Goal: Task Accomplishment & Management: Manage account settings

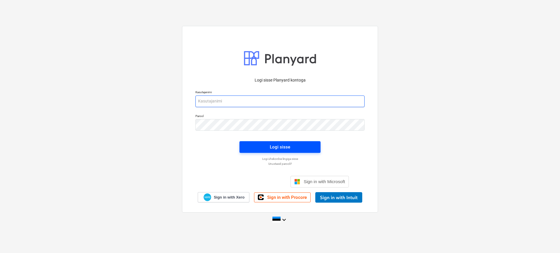
type input "[PERSON_NAME][EMAIL_ADDRESS][DOMAIN_NAME]"
click at [298, 148] on span "Logi sisse" at bounding box center [279, 147] width 67 height 8
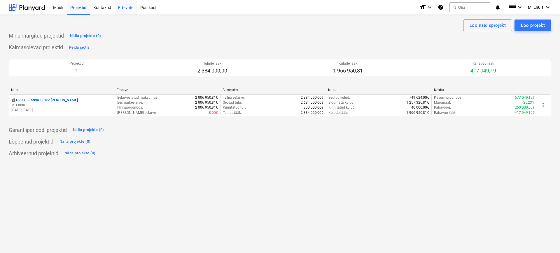
click at [125, 6] on div "Ettevõte" at bounding box center [126, 7] width 22 height 15
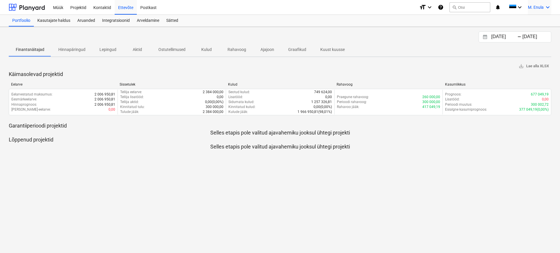
click at [546, 8] on icon "keyboard_arrow_down" at bounding box center [547, 7] width 7 height 7
click at [524, 27] on div "Sätted" at bounding box center [533, 22] width 35 height 9
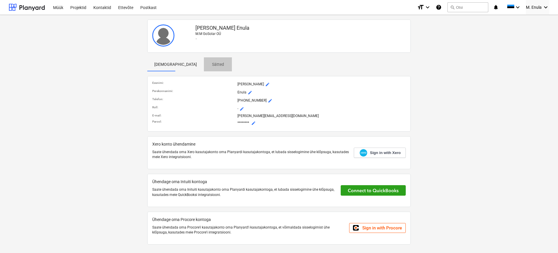
click at [211, 67] on p "Sätted" at bounding box center [218, 65] width 14 height 6
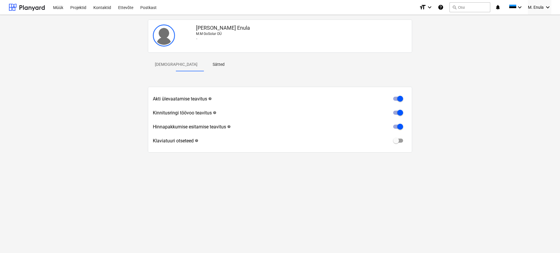
click at [164, 64] on p "[DEMOGRAPHIC_DATA]" at bounding box center [176, 65] width 43 height 6
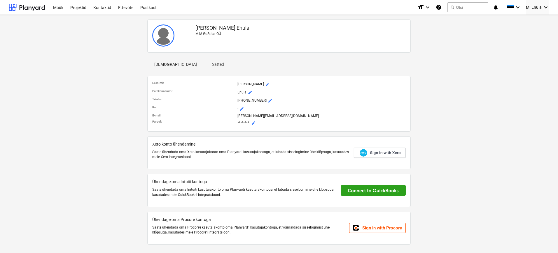
click at [208, 33] on p "M.M GoSolar OÜ" at bounding box center [300, 33] width 210 height 5
click at [128, 6] on div "Ettevõte" at bounding box center [126, 7] width 22 height 15
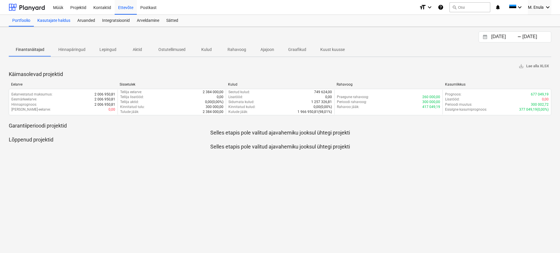
click at [55, 21] on div "Kasutajate haldus" at bounding box center [54, 21] width 40 height 12
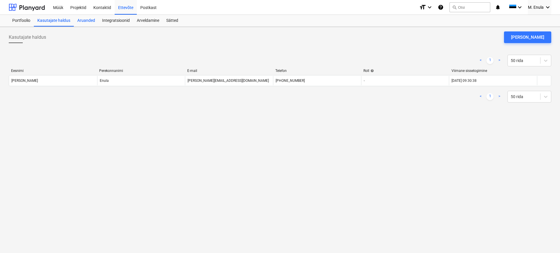
click at [91, 19] on div "Aruanded" at bounding box center [86, 21] width 25 height 12
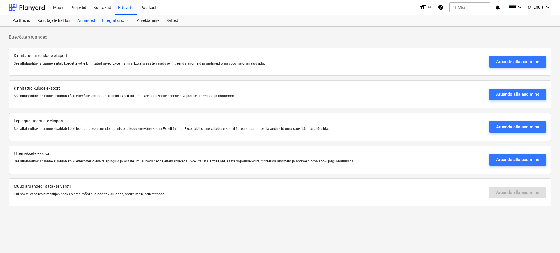
click at [126, 20] on div "Integratsioonid" at bounding box center [116, 21] width 35 height 12
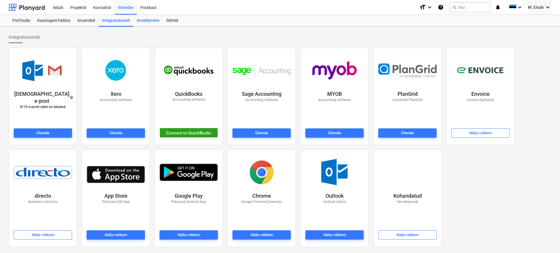
click at [146, 22] on div "Arveldamine" at bounding box center [147, 21] width 29 height 12
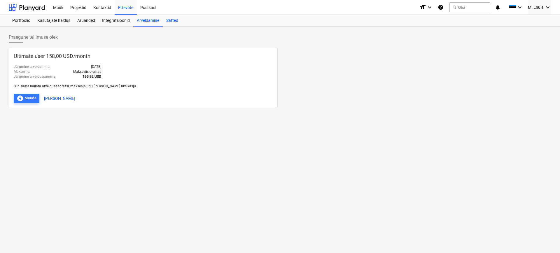
click at [174, 22] on div "Sätted" at bounding box center [172, 21] width 19 height 12
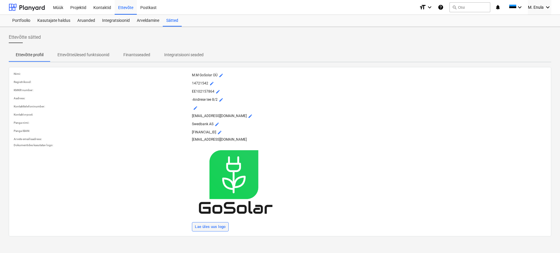
click at [211, 225] on div "Lae üles uus logo" at bounding box center [210, 227] width 31 height 7
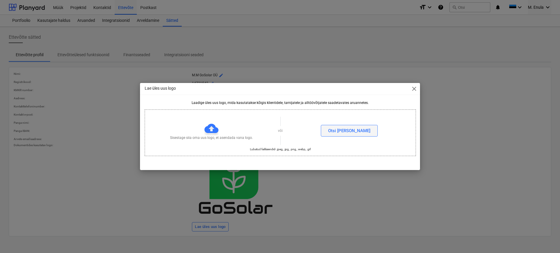
click at [353, 131] on div "Otsi [PERSON_NAME]" at bounding box center [349, 131] width 42 height 8
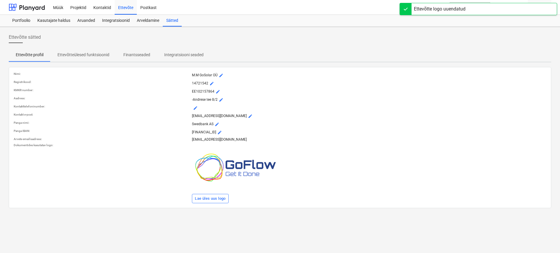
click at [248, 115] on span "mode_edit" at bounding box center [250, 116] width 5 height 5
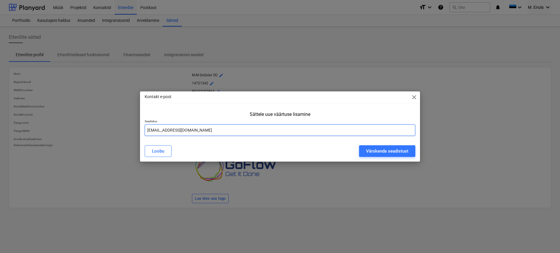
drag, startPoint x: 179, startPoint y: 131, endPoint x: 162, endPoint y: 131, distance: 17.2
click at [162, 131] on input "[EMAIL_ADDRESS][DOMAIN_NAME]" at bounding box center [280, 131] width 271 height 12
type input "[EMAIL_ADDRESS][DOMAIN_NAME]"
click at [386, 151] on div "Värskenda seadistust" at bounding box center [387, 152] width 42 height 8
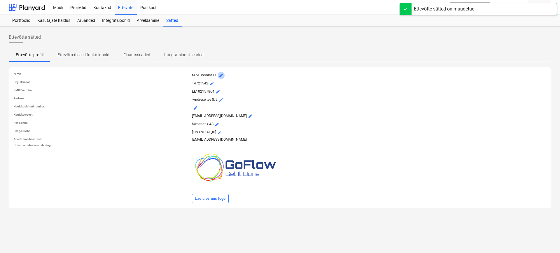
click at [221, 76] on span "mode_edit" at bounding box center [221, 75] width 5 height 5
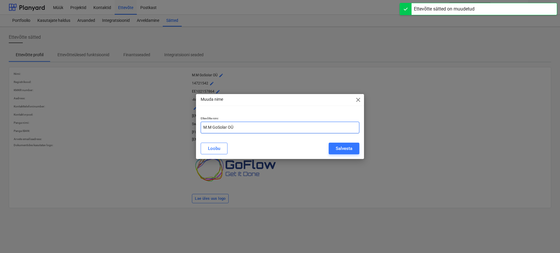
drag, startPoint x: 239, startPoint y: 125, endPoint x: 143, endPoint y: 129, distance: 96.6
click at [143, 129] on div "Muuda nime close Ettevõtte nimi M.M GoSolar OÜ [PERSON_NAME]" at bounding box center [280, 126] width 560 height 253
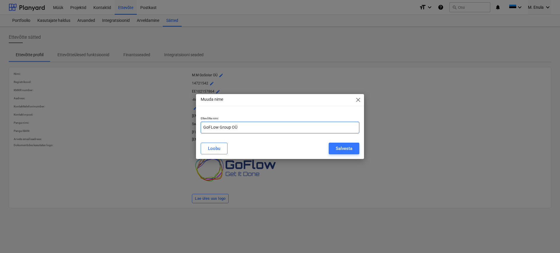
click at [213, 128] on input "GoFLow Group OÜ" at bounding box center [280, 128] width 159 height 12
type input "GoFlow Group OÜ"
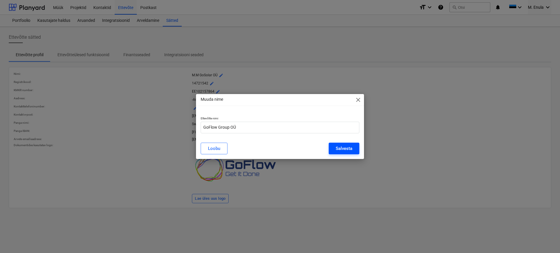
click at [346, 147] on div "Salvesta" at bounding box center [344, 149] width 17 height 8
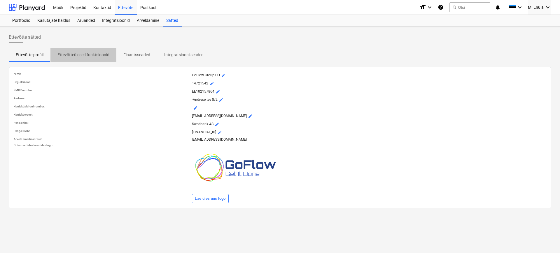
click at [92, 55] on p "Ettevõtteülesed funktsioonid" at bounding box center [83, 55] width 52 height 6
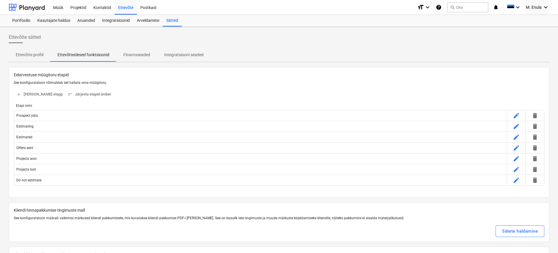
click at [136, 56] on p "Finantsseaded" at bounding box center [136, 55] width 27 height 6
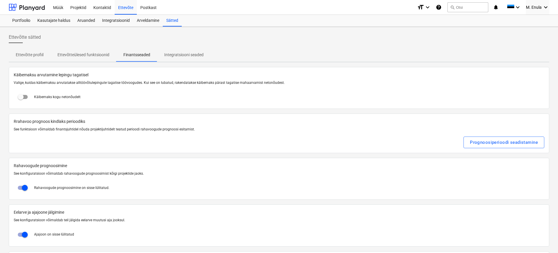
click at [174, 55] on p "Integratsiooni seaded" at bounding box center [183, 55] width 39 height 6
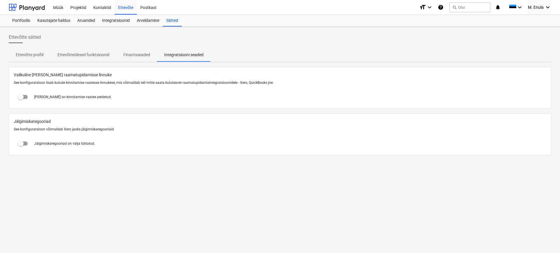
click at [85, 52] on p "Ettevõtteülesed funktsioonid" at bounding box center [83, 55] width 52 height 6
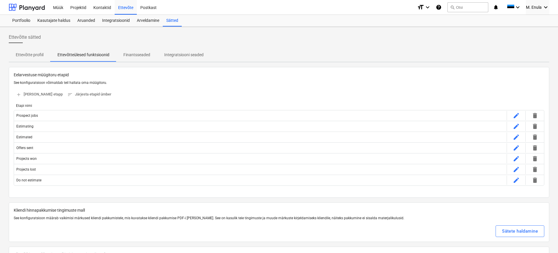
click at [42, 52] on p "Ettevõtte profiil" at bounding box center [30, 55] width 28 height 6
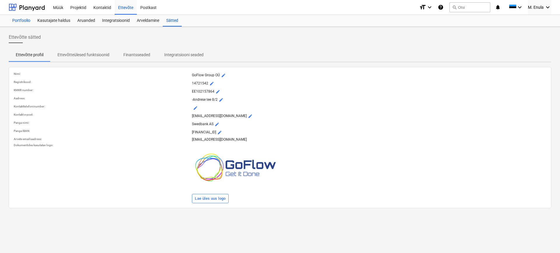
click at [21, 20] on div "Portfoolio" at bounding box center [21, 21] width 25 height 12
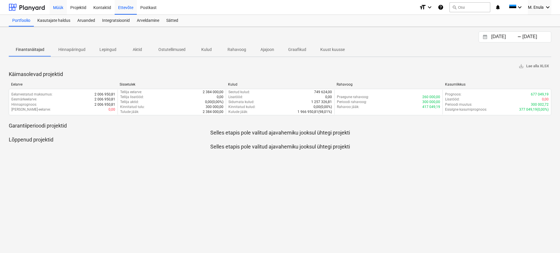
click at [62, 6] on div "Müük" at bounding box center [58, 7] width 17 height 15
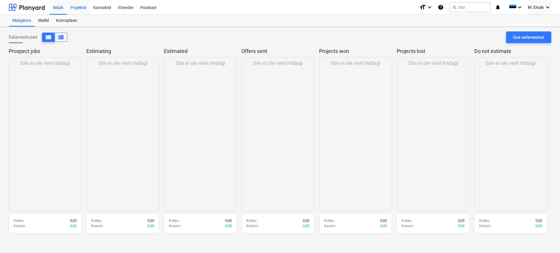
click at [79, 9] on div "Projektid" at bounding box center [78, 7] width 23 height 15
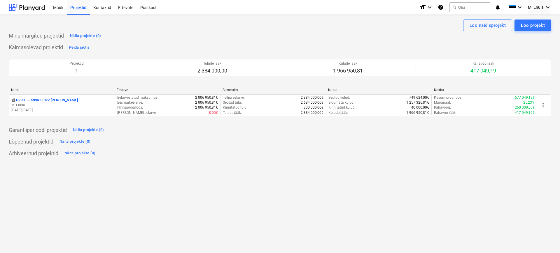
click at [171, 179] on div "Loo näidisprojekt Loo projekt Minu märgitud projektid Näita projekte (0) Käimas…" at bounding box center [280, 134] width 560 height 239
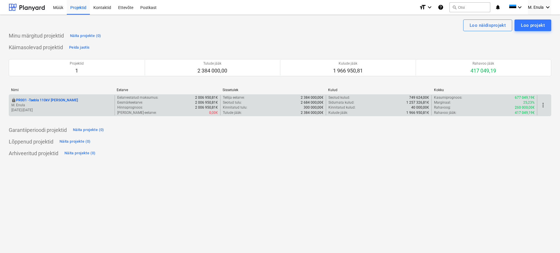
click at [57, 99] on p "PR001 - Taebla 110kV [PERSON_NAME]" at bounding box center [47, 100] width 62 height 5
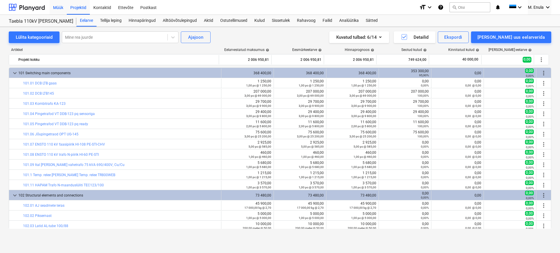
click at [58, 8] on div "Müük" at bounding box center [58, 7] width 17 height 15
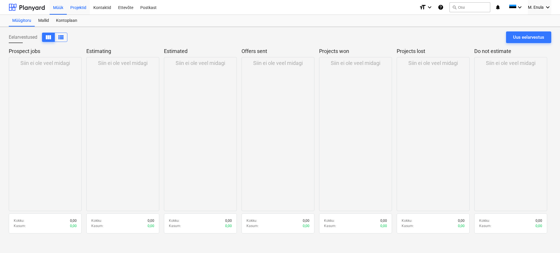
click at [79, 9] on div "Projektid" at bounding box center [78, 7] width 23 height 15
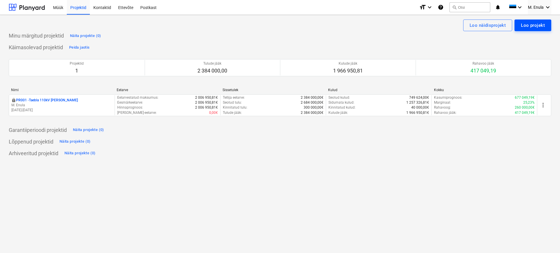
click at [535, 27] on div "Loo projekt" at bounding box center [533, 26] width 24 height 8
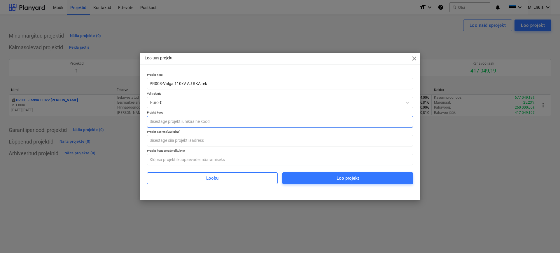
type input "PR003-Valga 110kV AJ RKA rek"
click at [193, 124] on input "text" at bounding box center [280, 122] width 266 height 12
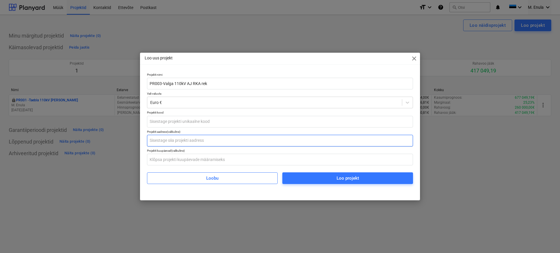
click at [197, 143] on input "text" at bounding box center [280, 141] width 266 height 12
click at [201, 123] on input "text" at bounding box center [280, 122] width 266 height 12
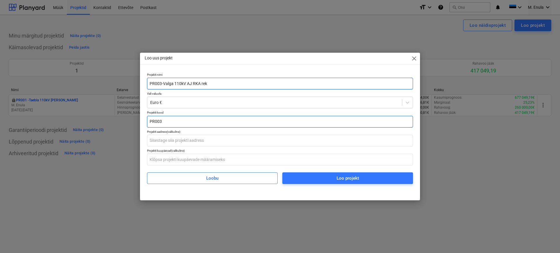
type input "PR003"
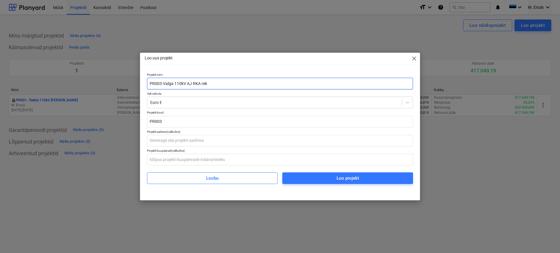
drag, startPoint x: 162, startPoint y: 82, endPoint x: 126, endPoint y: 82, distance: 36.5
click at [126, 82] on div "Loo uus projekt close Projekti nimi PR003-Valga 110kV AJ RKA rek Vali valuuta E…" at bounding box center [280, 126] width 560 height 253
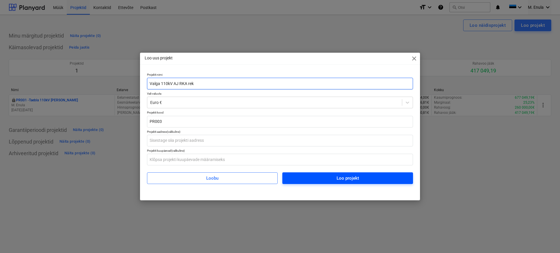
type input "Valga 110kV AJ RKA rek"
click at [329, 180] on span "Loo projekt" at bounding box center [347, 179] width 117 height 8
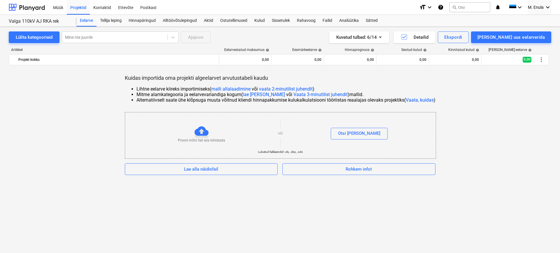
click at [238, 89] on link "malli allalaadimine" at bounding box center [230, 89] width 39 height 6
